Goal: Check status: Check status

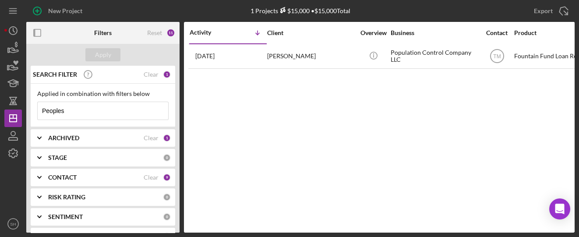
drag, startPoint x: 72, startPoint y: 110, endPoint x: 28, endPoint y: 112, distance: 43.8
click at [27, 112] on div "SEARCH FILTER Clear 1 Applied in combination with filters below Peoples Icon/Me…" at bounding box center [102, 149] width 153 height 167
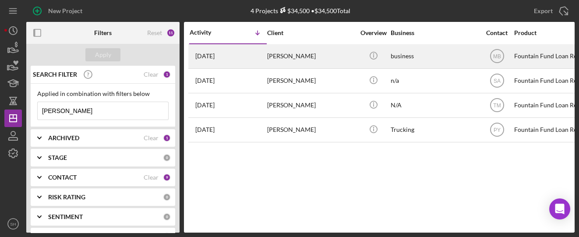
type input "[PERSON_NAME]"
click at [281, 55] on div "[PERSON_NAME]" at bounding box center [311, 56] width 88 height 23
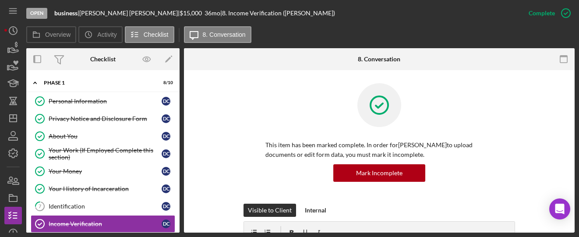
scroll to position [40, 0]
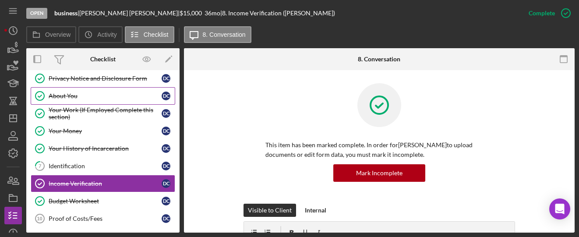
click at [80, 98] on div "About You" at bounding box center [105, 95] width 113 height 7
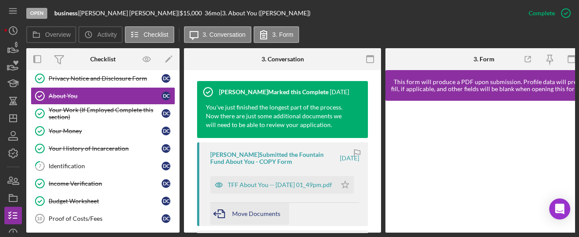
scroll to position [350, 0]
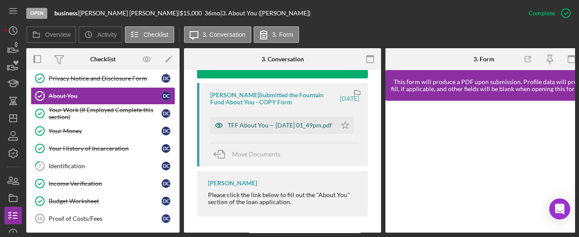
click at [246, 127] on div "TFF About You -- [DATE] 01_49pm.pdf" at bounding box center [280, 125] width 104 height 7
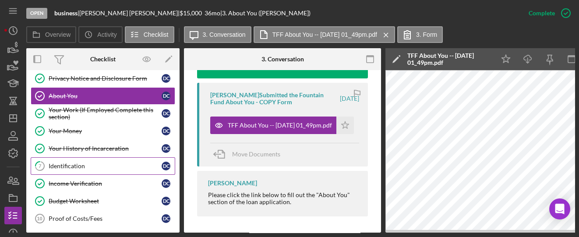
click at [69, 158] on link "7 Identification D C" at bounding box center [103, 166] width 145 height 18
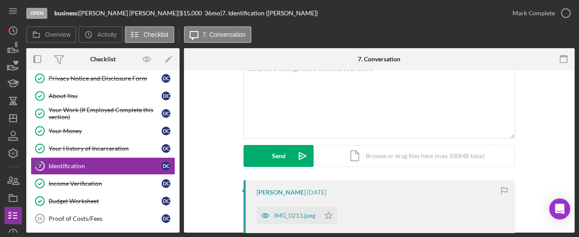
scroll to position [117, 0]
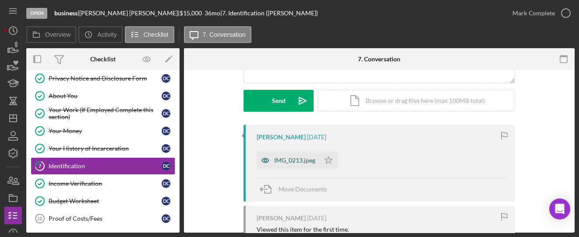
click at [288, 157] on div "IMG_0213.jpeg" at bounding box center [294, 160] width 41 height 7
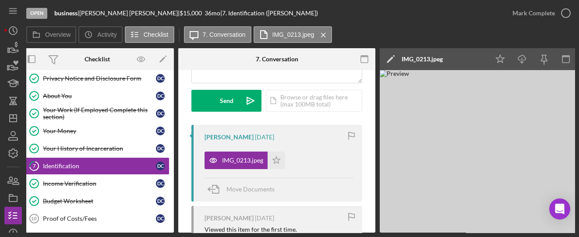
scroll to position [0, 0]
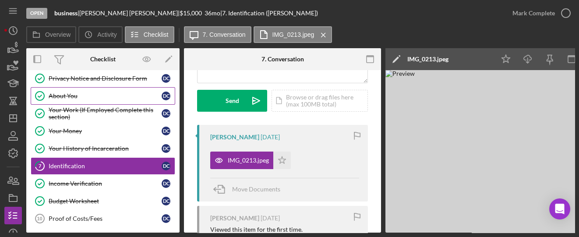
click at [63, 97] on div "About You" at bounding box center [105, 95] width 113 height 7
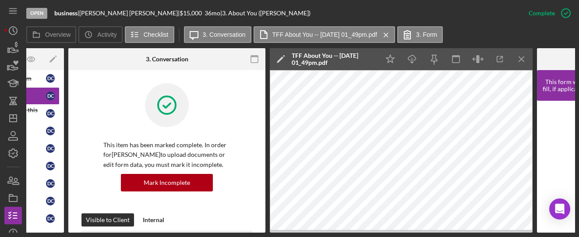
scroll to position [0, 117]
